Goal: Task Accomplishment & Management: Use online tool/utility

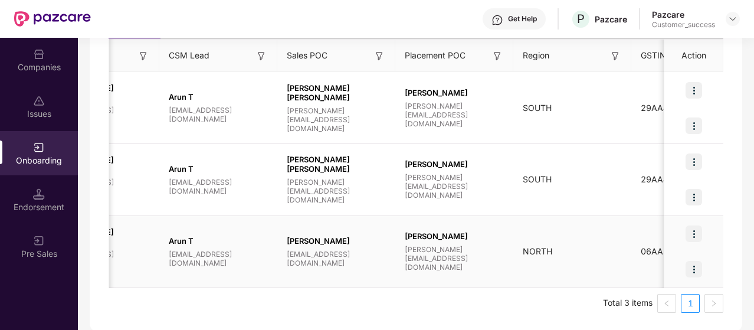
scroll to position [0, 1059]
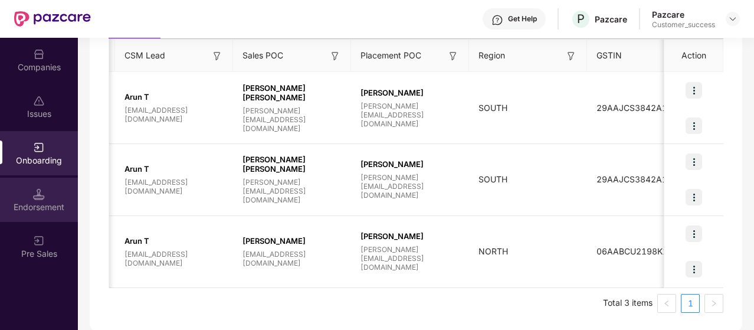
click at [53, 195] on div "Endorsement" at bounding box center [39, 200] width 78 height 44
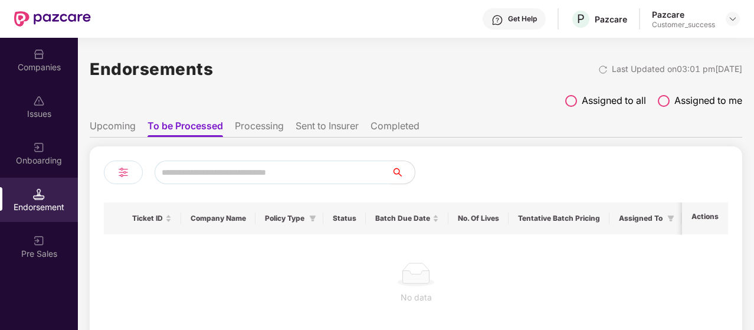
click at [570, 95] on span at bounding box center [571, 101] width 12 height 12
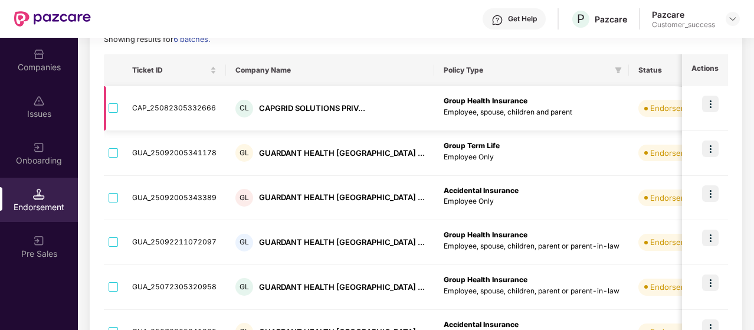
click at [714, 103] on img at bounding box center [710, 104] width 17 height 17
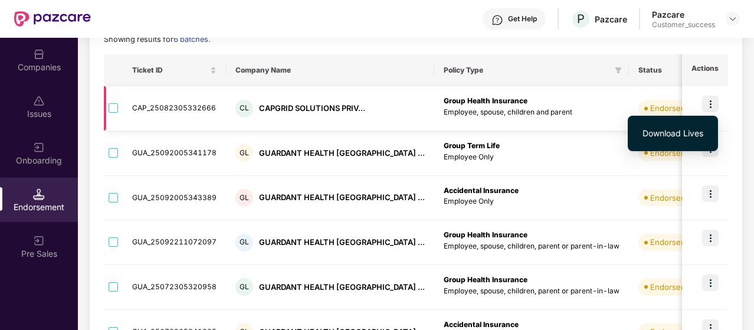
click at [714, 103] on img at bounding box center [710, 104] width 17 height 17
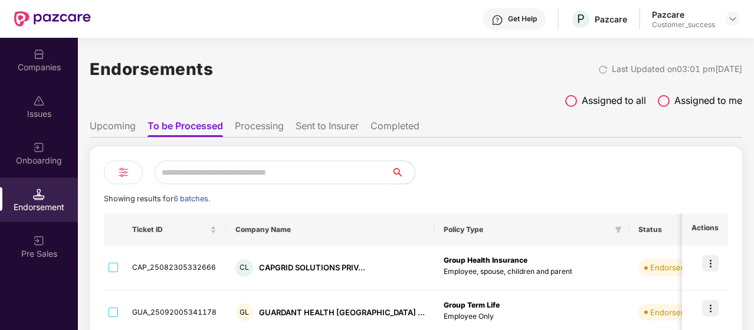
click at [128, 119] on ul "Upcoming To be Processed Processing Sent to Insurer Completed" at bounding box center [416, 126] width 652 height 24
click at [129, 122] on li "Upcoming" at bounding box center [113, 128] width 46 height 17
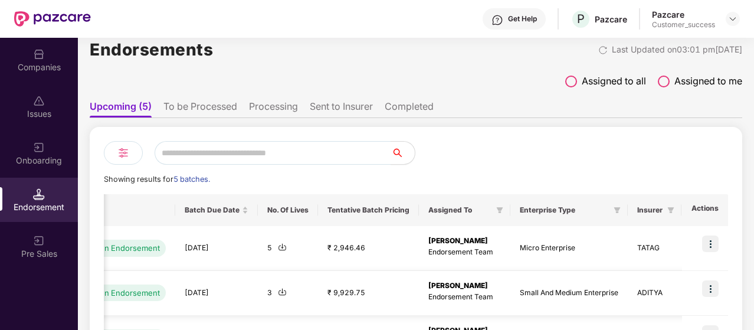
scroll to position [12, 0]
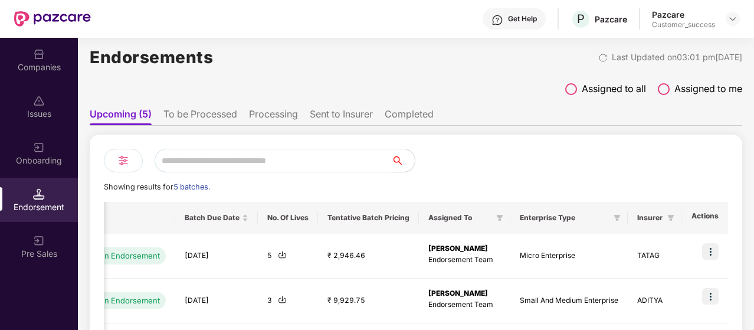
click at [190, 114] on li "To be Processed" at bounding box center [200, 116] width 74 height 17
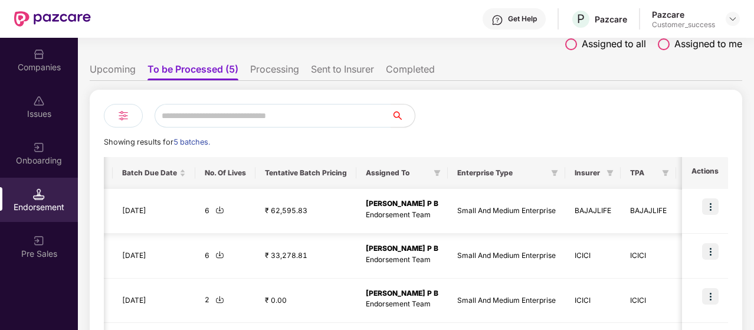
scroll to position [54, 0]
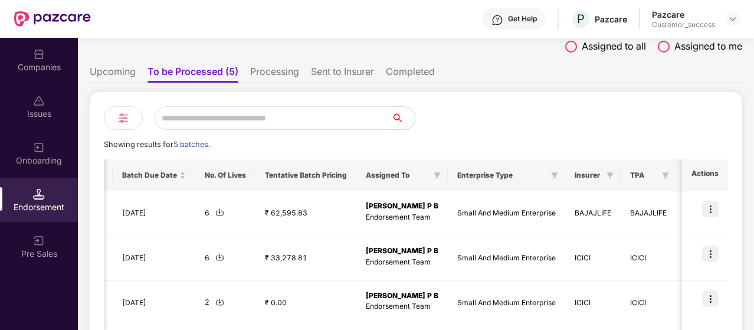
click at [277, 73] on li "Processing" at bounding box center [274, 73] width 49 height 17
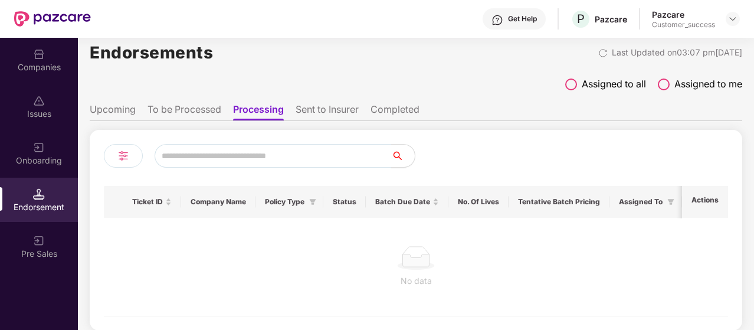
scroll to position [17, 0]
click at [357, 113] on li "Sent to Insurer" at bounding box center [327, 111] width 63 height 17
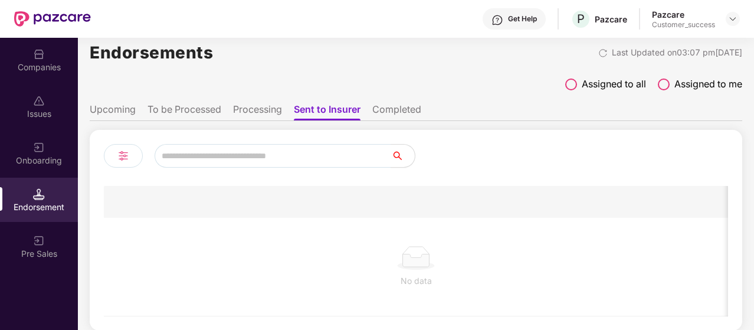
scroll to position [0, 0]
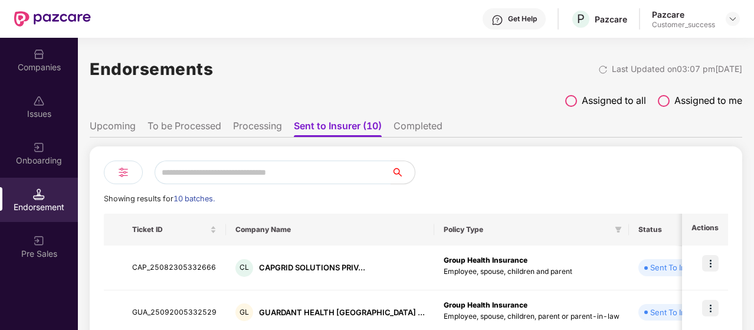
click at [403, 130] on li "Completed" at bounding box center [417, 128] width 49 height 17
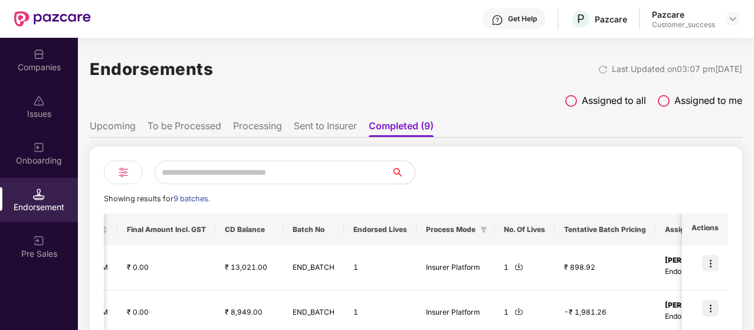
scroll to position [0, 841]
click at [129, 124] on li "Upcoming" at bounding box center [113, 128] width 46 height 17
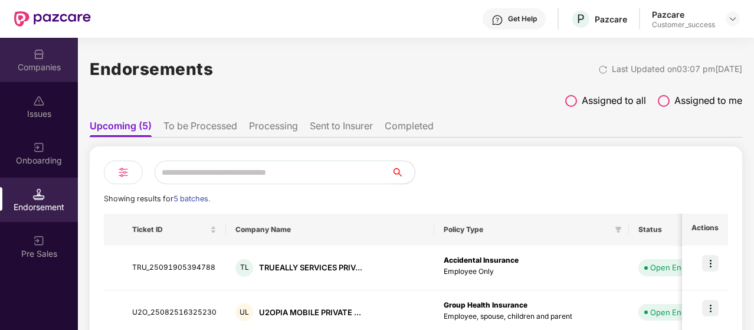
click at [59, 61] on div "Companies" at bounding box center [39, 67] width 78 height 12
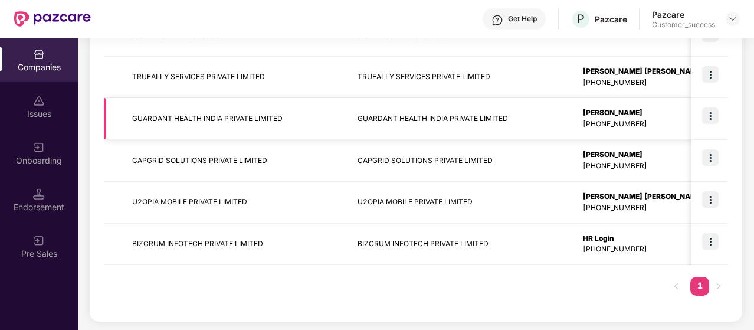
scroll to position [288, 0]
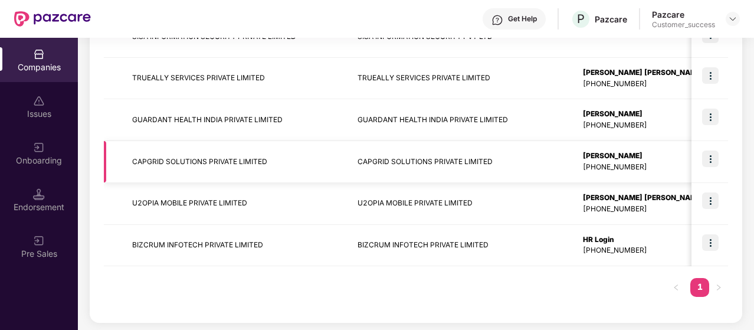
click at [709, 166] on img at bounding box center [710, 158] width 17 height 17
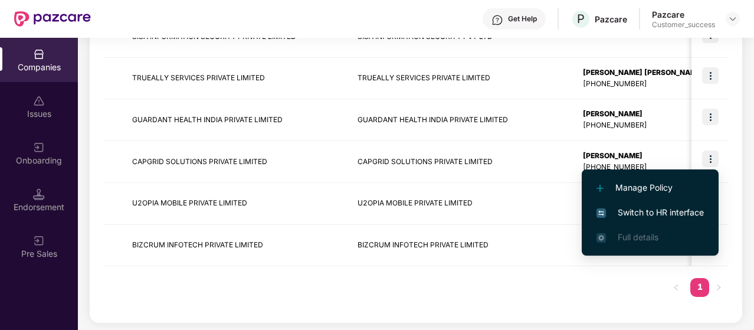
click at [673, 211] on span "Switch to HR interface" at bounding box center [649, 212] width 107 height 13
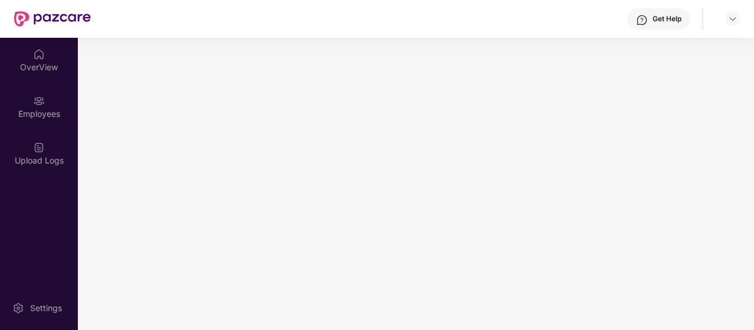
scroll to position [0, 0]
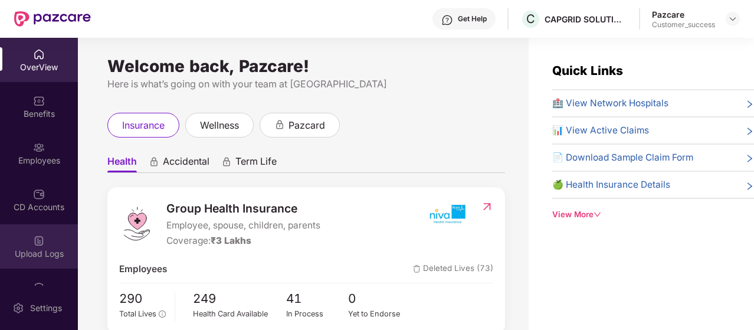
click at [58, 246] on div "Upload Logs" at bounding box center [39, 246] width 78 height 44
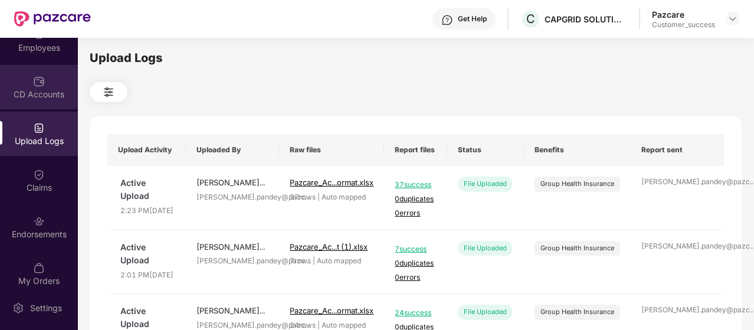
scroll to position [124, 0]
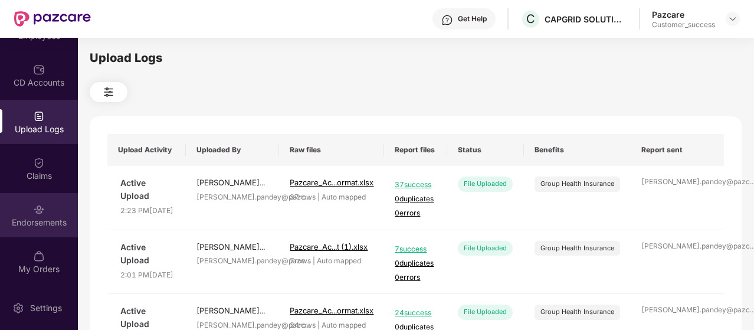
click at [46, 224] on div "Endorsements" at bounding box center [39, 223] width 78 height 12
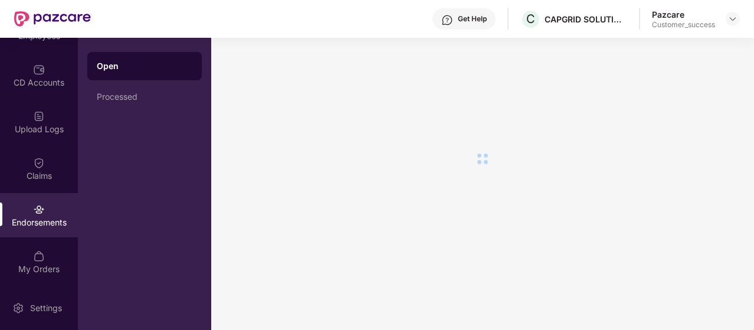
scroll to position [0, 0]
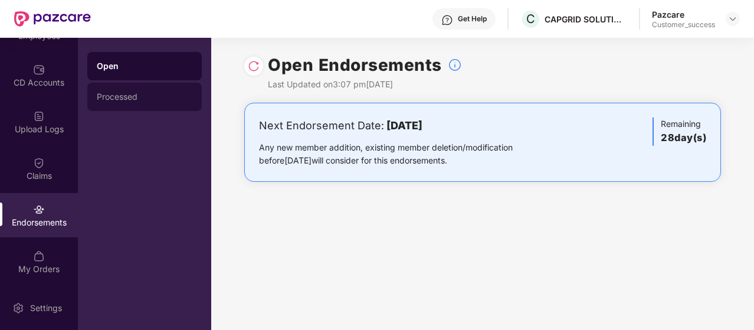
click at [158, 93] on div "Processed" at bounding box center [145, 96] width 96 height 9
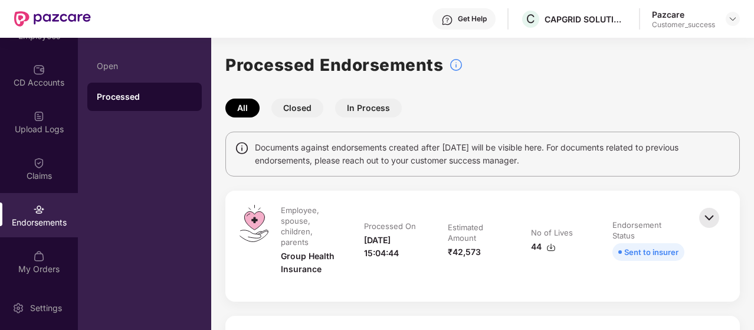
click at [296, 104] on button "Closed" at bounding box center [297, 108] width 52 height 19
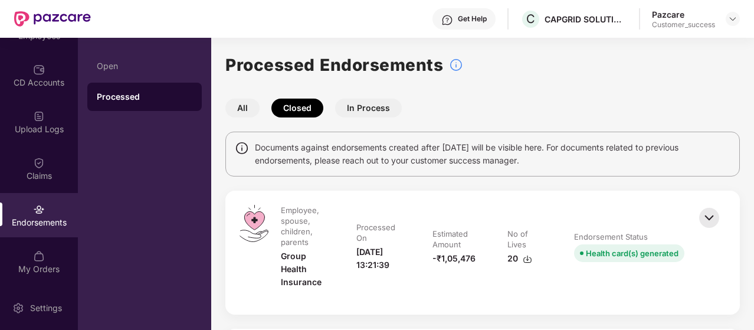
click at [358, 106] on button "In Process" at bounding box center [368, 108] width 67 height 19
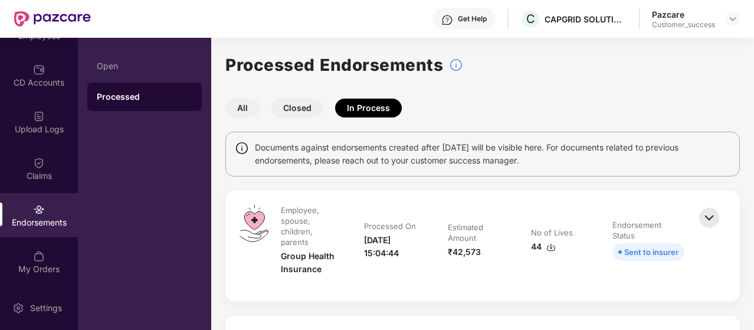
click at [245, 107] on button "All" at bounding box center [242, 108] width 34 height 19
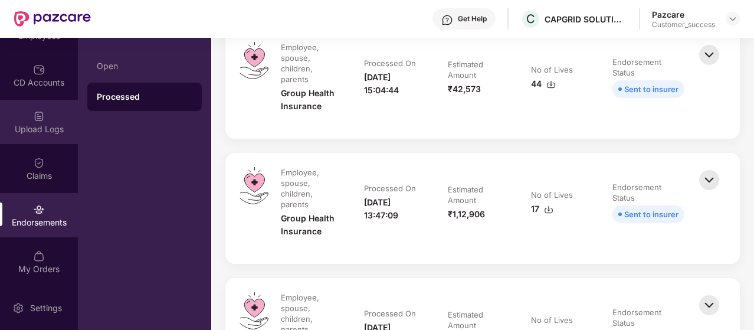
click at [42, 142] on div "Upload Logs" at bounding box center [39, 122] width 78 height 44
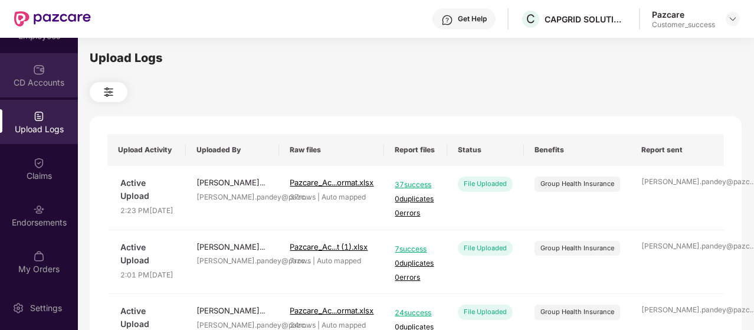
scroll to position [0, 0]
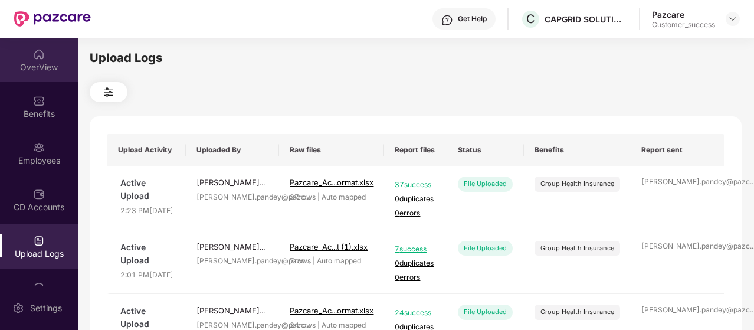
click at [30, 49] on div "OverView" at bounding box center [39, 60] width 78 height 44
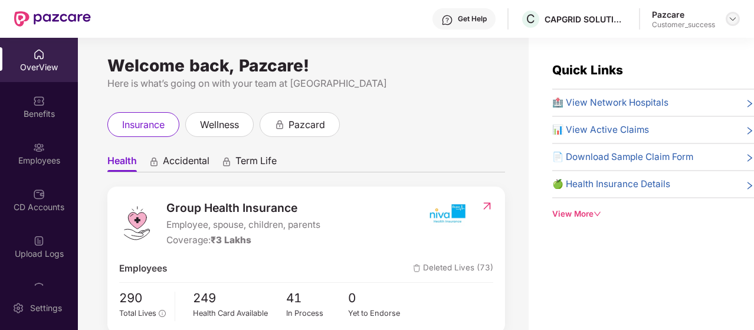
click at [733, 23] on img at bounding box center [732, 18] width 9 height 9
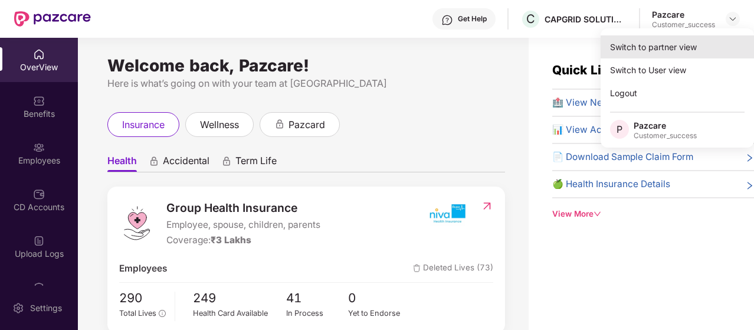
click at [670, 38] on div "Switch to partner view" at bounding box center [677, 46] width 153 height 23
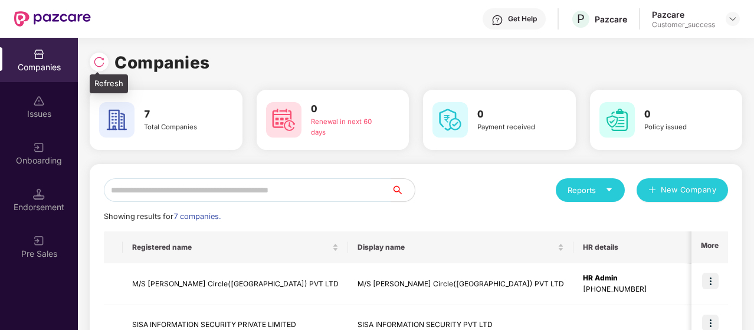
click at [99, 64] on img at bounding box center [99, 62] width 12 height 12
click at [102, 62] on img at bounding box center [99, 62] width 12 height 12
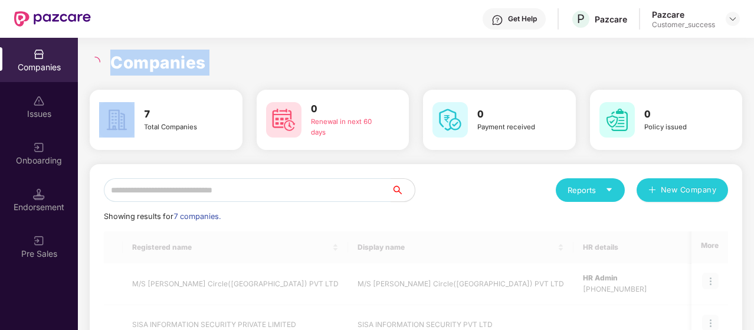
click at [102, 62] on div at bounding box center [97, 62] width 14 height 11
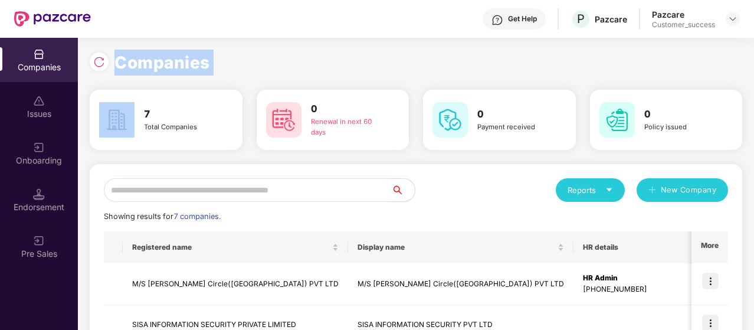
click at [212, 61] on div "Companies" at bounding box center [416, 63] width 652 height 26
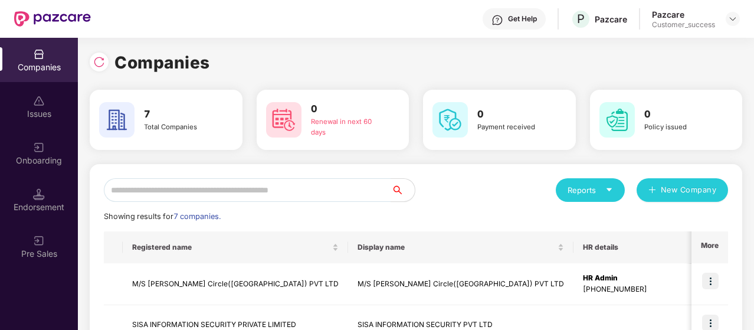
click at [35, 48] on img at bounding box center [39, 54] width 12 height 12
click at [103, 63] on img at bounding box center [99, 62] width 12 height 12
click at [97, 61] on img at bounding box center [99, 62] width 12 height 12
click at [107, 52] on div at bounding box center [102, 61] width 25 height 22
click at [103, 60] on img at bounding box center [99, 62] width 12 height 12
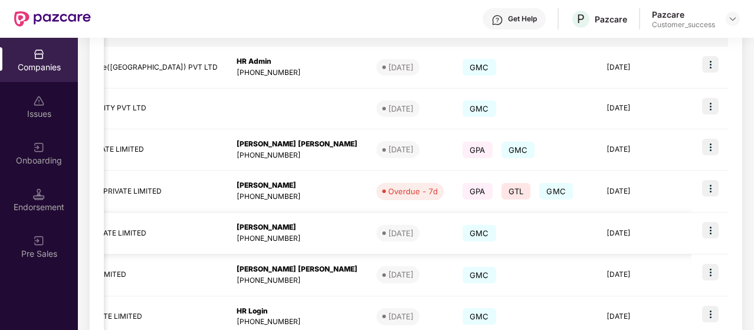
scroll to position [0, 430]
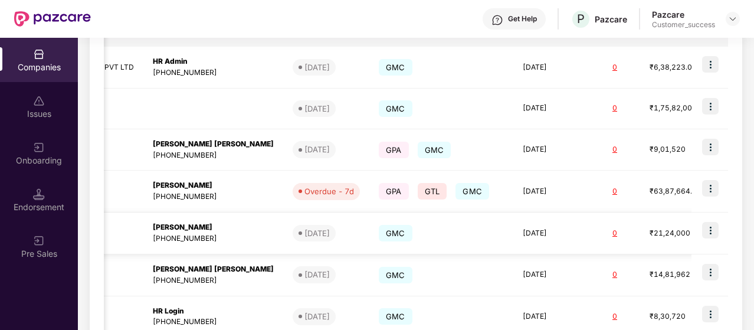
click at [708, 232] on img at bounding box center [710, 230] width 17 height 17
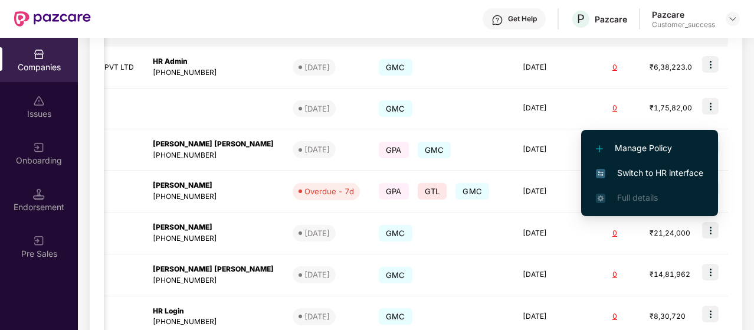
click at [657, 166] on span "Switch to HR interface" at bounding box center [649, 172] width 107 height 13
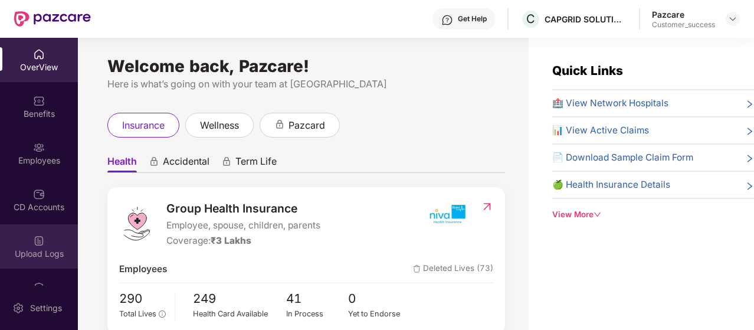
click at [35, 246] on img at bounding box center [39, 241] width 12 height 12
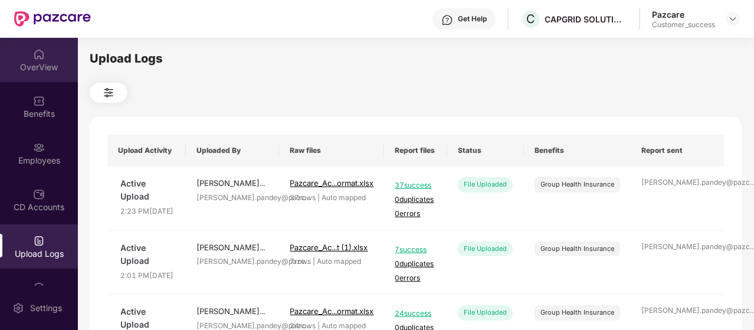
click at [46, 53] on div "OverView" at bounding box center [39, 60] width 78 height 44
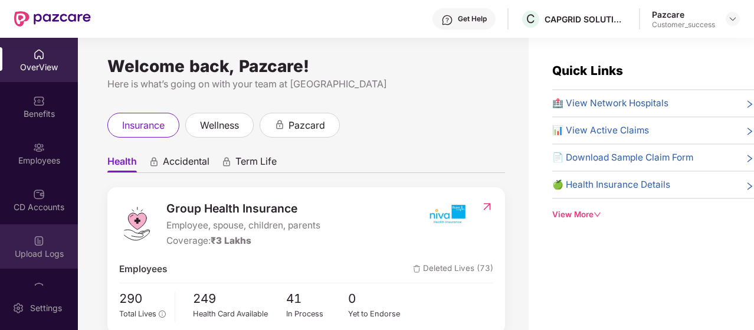
scroll to position [84, 0]
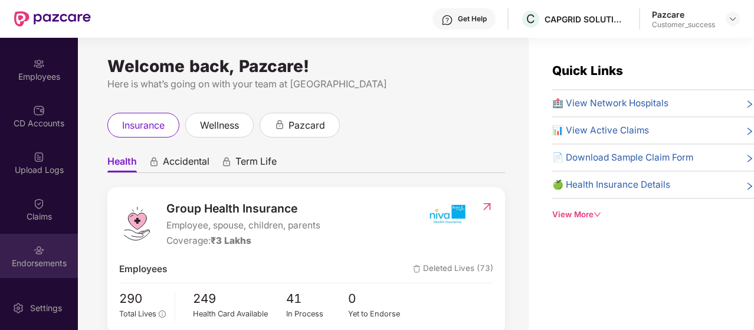
click at [35, 268] on div "Endorsements" at bounding box center [39, 256] width 78 height 44
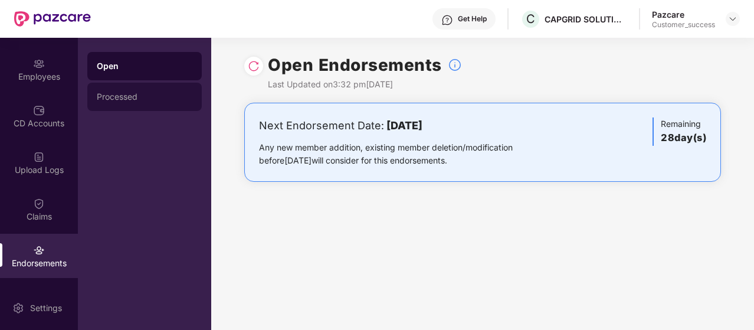
click at [135, 92] on div "Processed" at bounding box center [145, 96] width 96 height 9
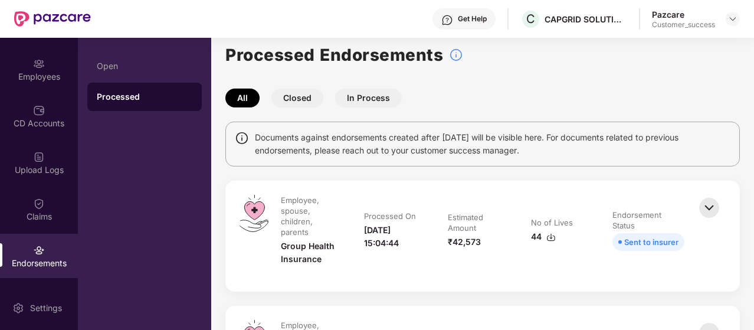
scroll to position [5, 0]
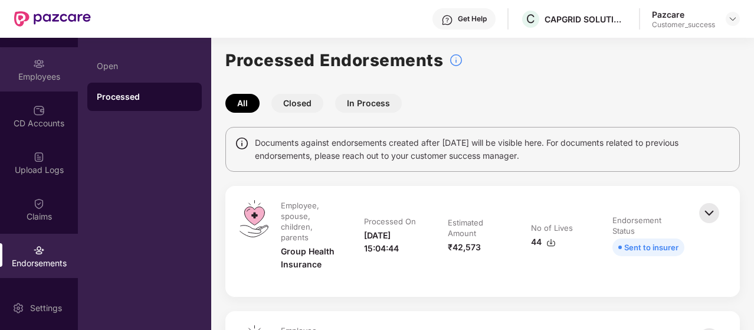
click at [31, 58] on div "Employees" at bounding box center [39, 69] width 78 height 44
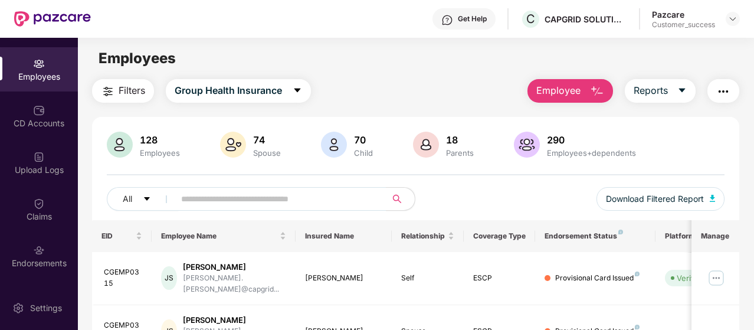
scroll to position [1, 0]
click at [658, 193] on span "Download Filtered Report" at bounding box center [655, 198] width 98 height 13
